Goal: Transaction & Acquisition: Book appointment/travel/reservation

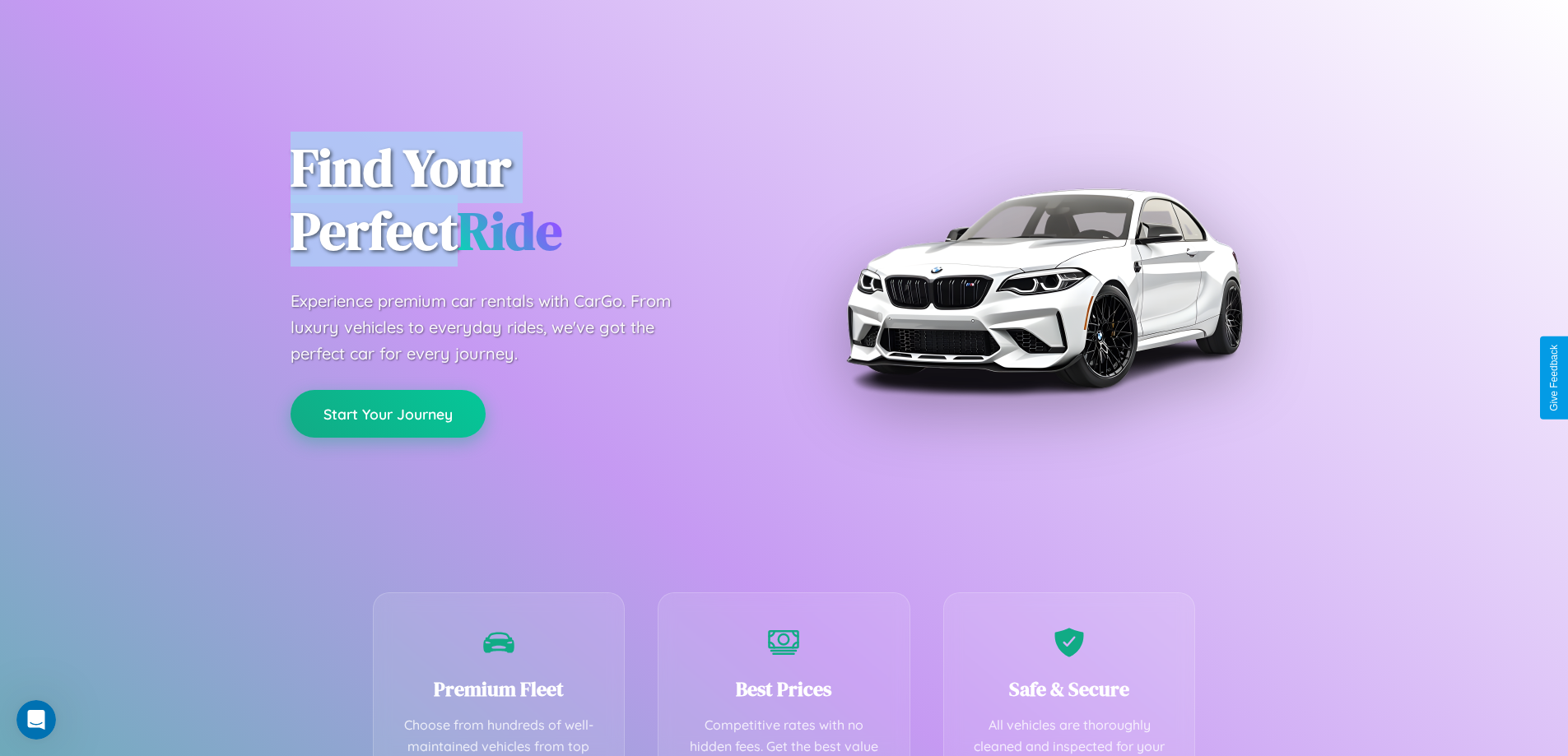
click at [387, 414] on button "Start Your Journey" at bounding box center [388, 413] width 195 height 47
click at [387, 413] on button "Start Your Journey" at bounding box center [388, 413] width 195 height 47
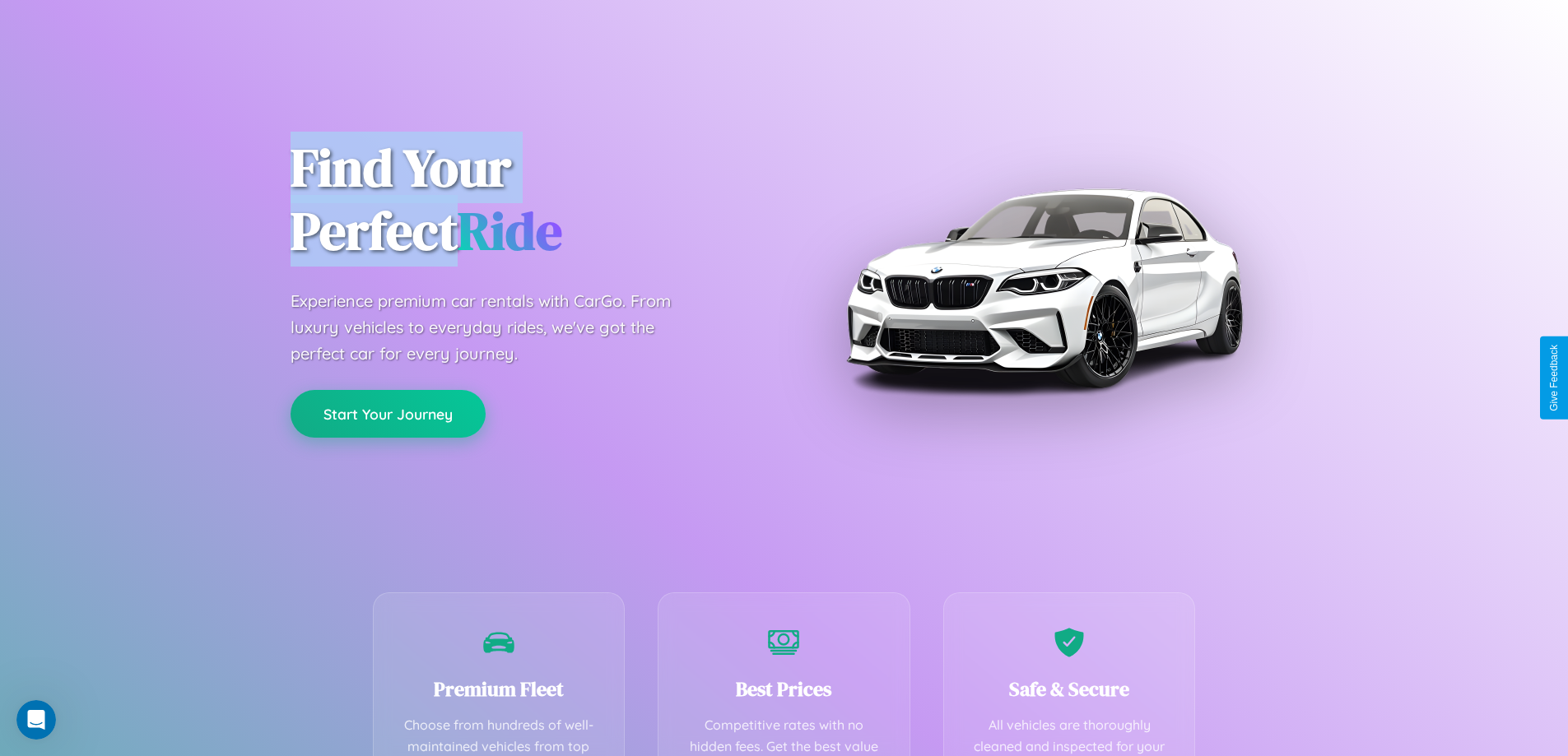
click at [387, 413] on button "Start Your Journey" at bounding box center [388, 413] width 195 height 47
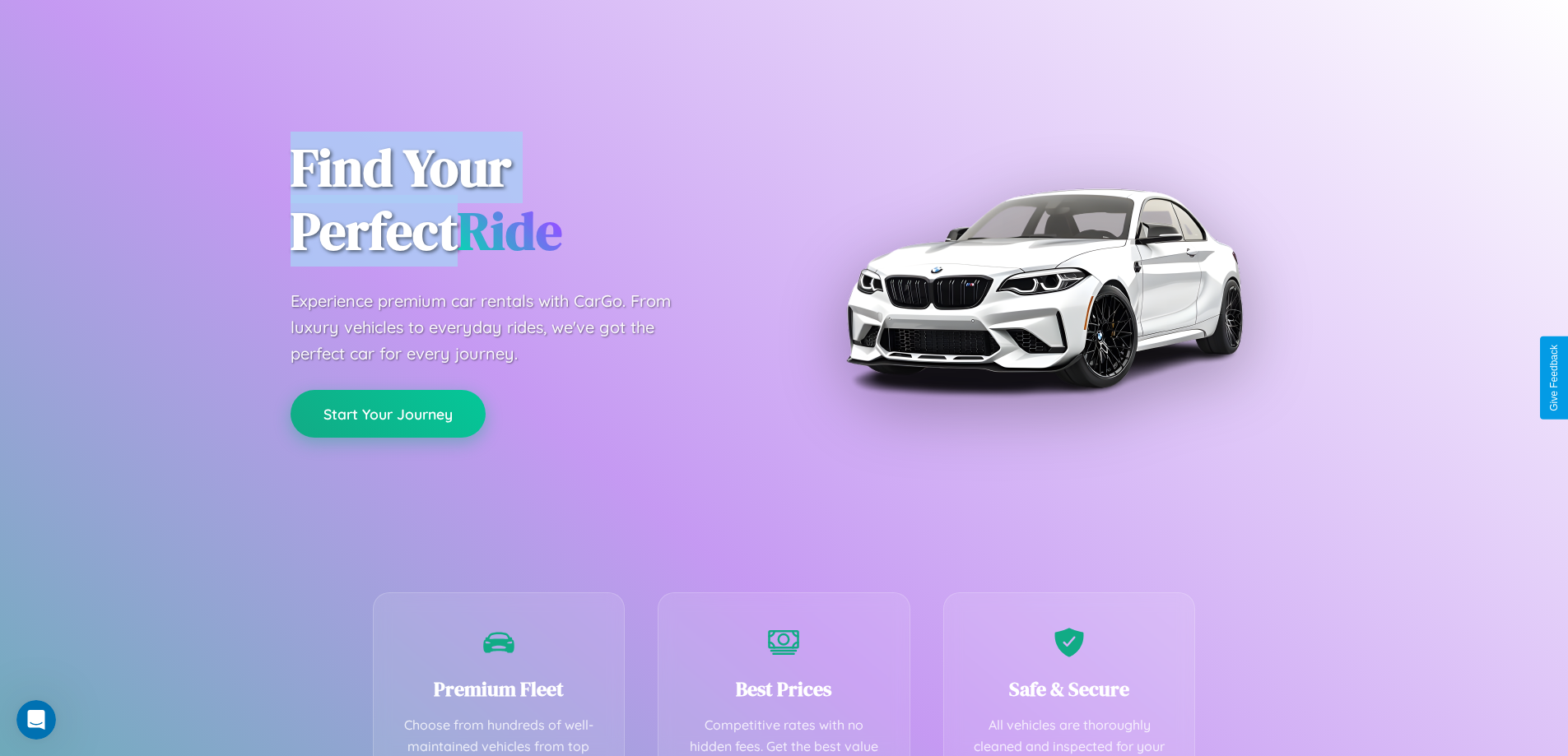
click at [387, 413] on button "Start Your Journey" at bounding box center [388, 413] width 195 height 47
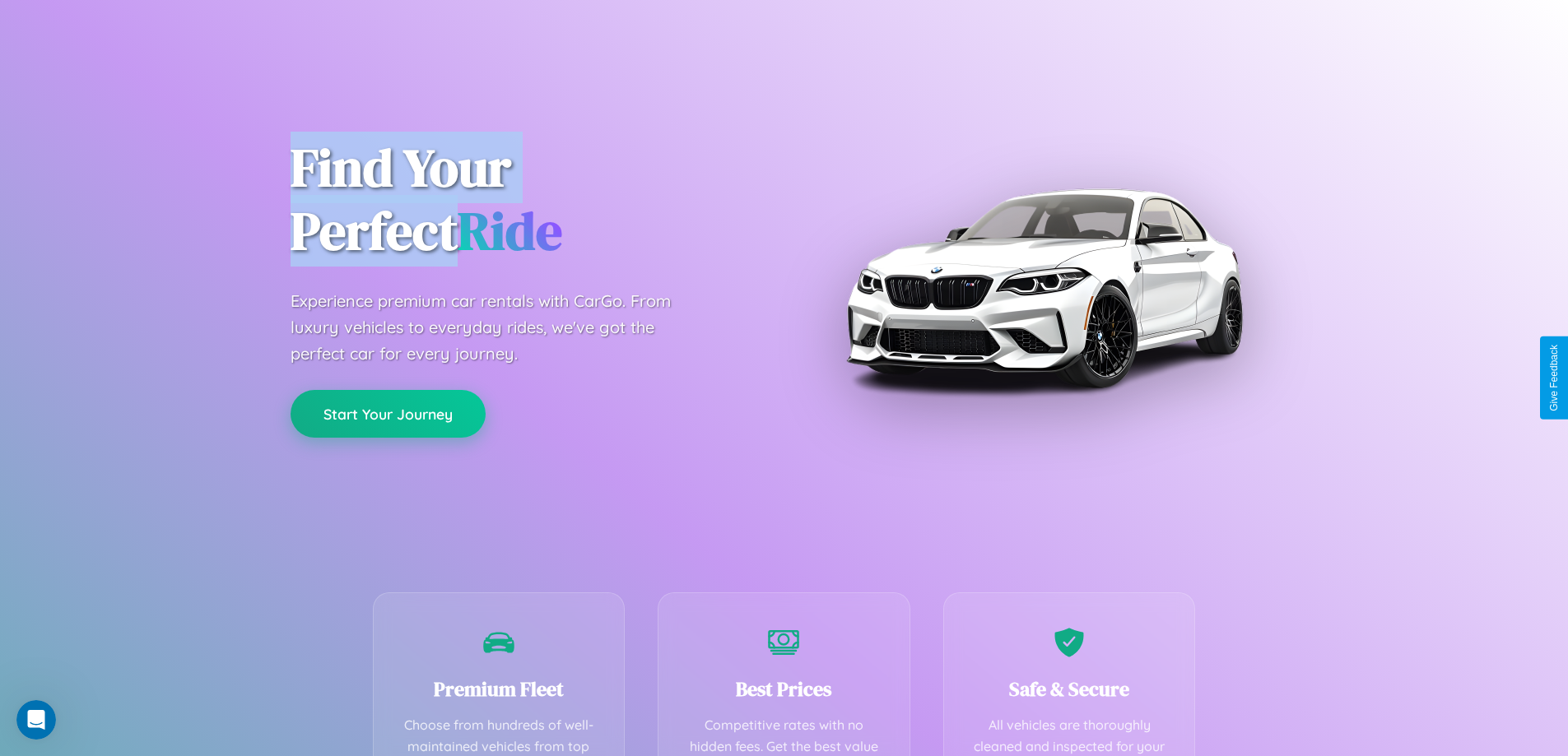
click at [387, 413] on button "Start Your Journey" at bounding box center [388, 413] width 195 height 47
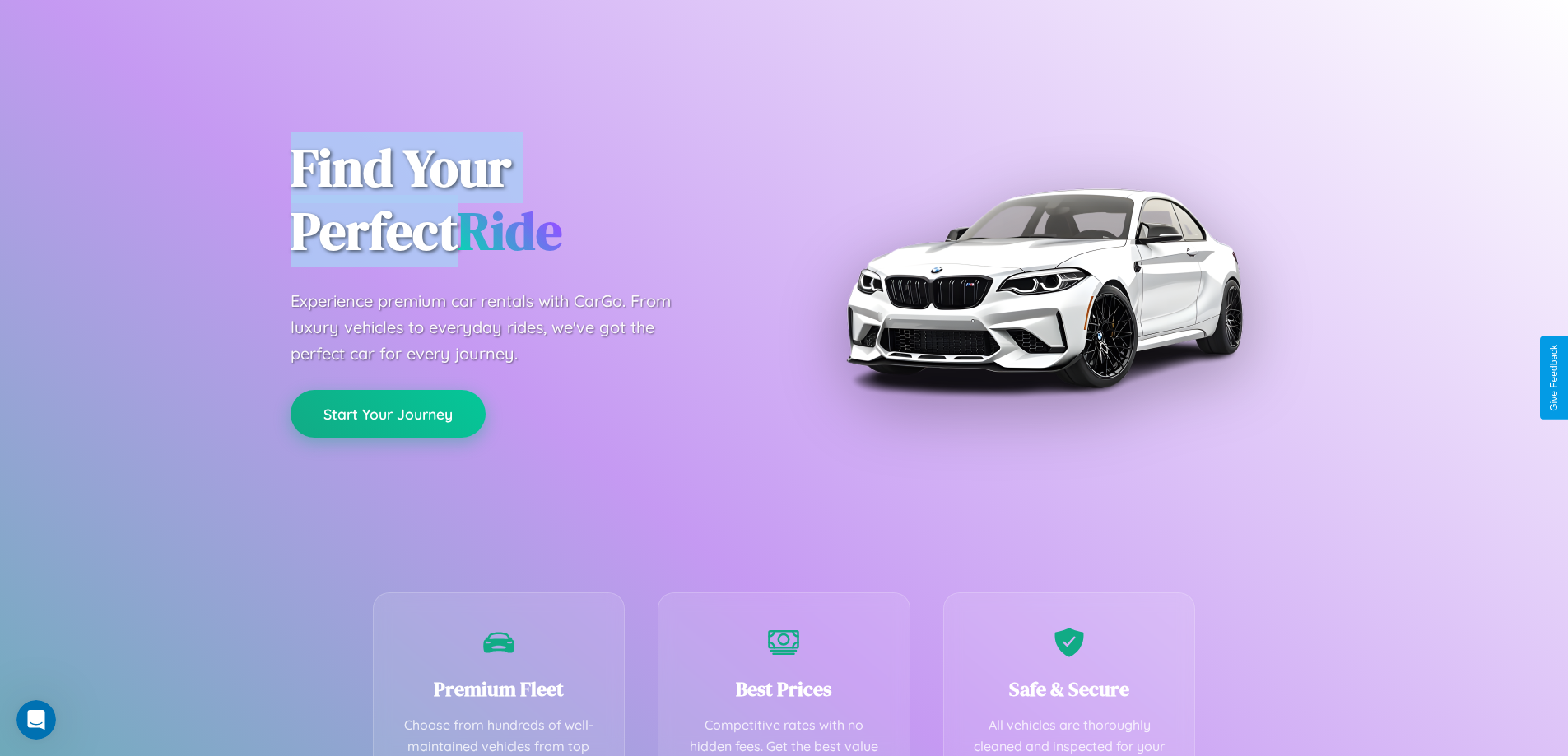
click at [387, 413] on button "Start Your Journey" at bounding box center [388, 413] width 195 height 47
